Goal: Task Accomplishment & Management: Use online tool/utility

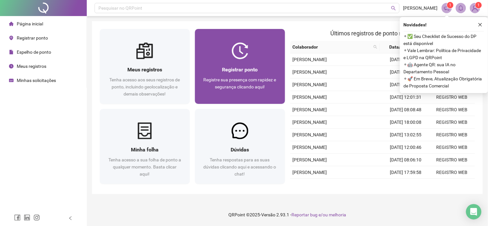
click at [218, 70] on div "Registrar ponto" at bounding box center [240, 70] width 75 height 8
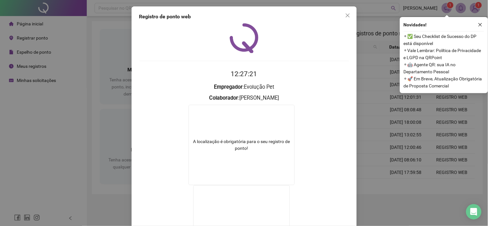
click at [98, 41] on div "Registro de ponto web 12:27:21 Empregador : Evolução Pet Colaborador : [PERSON_…" at bounding box center [244, 113] width 488 height 226
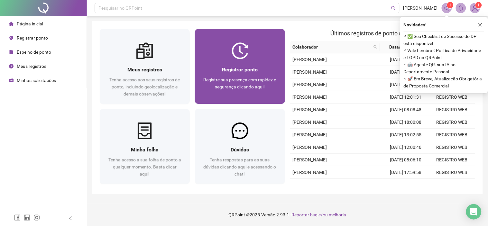
click at [240, 77] on span "Registre sua presença com rapidez e segurança clicando aqui!" at bounding box center [240, 83] width 73 height 12
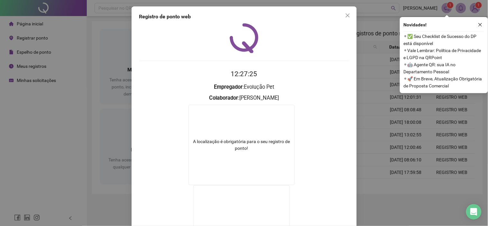
click at [102, 52] on div "Registro de ponto web 12:27:25 Empregador : Evolução Pet Colaborador : [PERSON_…" at bounding box center [244, 113] width 488 height 226
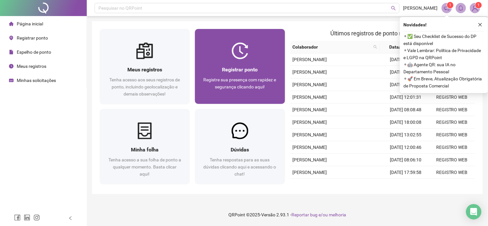
click at [257, 50] on div at bounding box center [240, 50] width 90 height 17
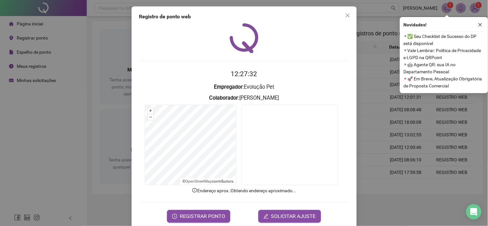
click at [212, 208] on form "12:27:32 Empregador : Evolução Pet Colaborador : [PERSON_NAME] + – ⇧ › © OpenSt…" at bounding box center [244, 146] width 210 height 154
click at [213, 213] on span "REGISTRAR PONTO" at bounding box center [202, 217] width 45 height 8
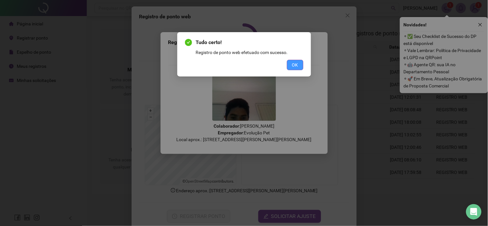
click at [296, 65] on span "OK" at bounding box center [295, 64] width 6 height 7
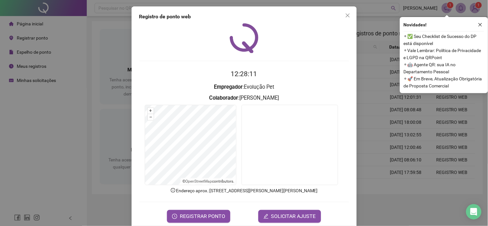
click at [97, 28] on div "Registro de ponto web 12:28:11 Empregador : Evolução Pet Colaborador : [PERSON_…" at bounding box center [244, 113] width 488 height 226
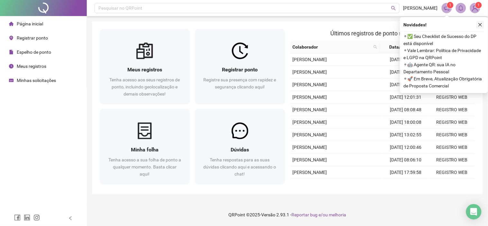
click at [479, 28] on button "button" at bounding box center [481, 25] width 8 height 8
